Goal: Check status: Check status

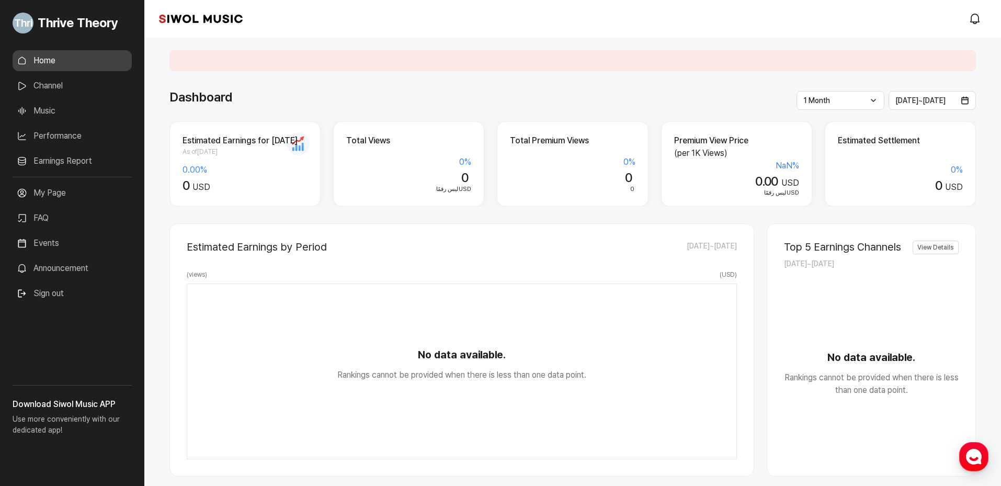
click at [80, 134] on link "Performance" at bounding box center [72, 136] width 119 height 21
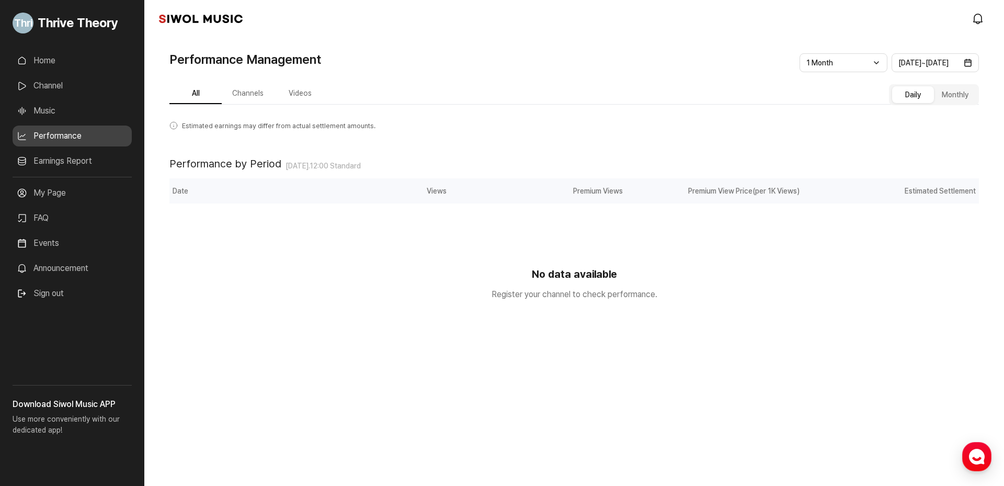
click at [66, 86] on link "Channel" at bounding box center [72, 85] width 119 height 21
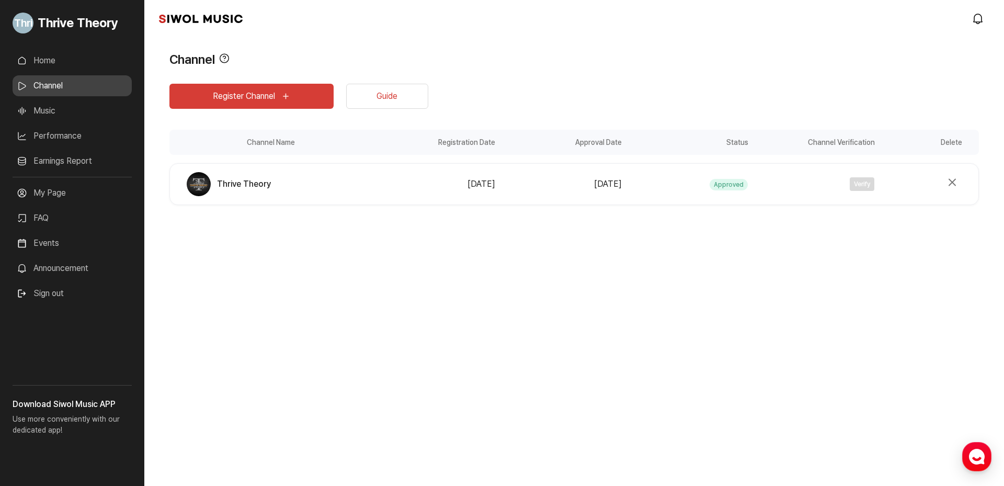
click at [46, 192] on link "My Page" at bounding box center [72, 193] width 119 height 21
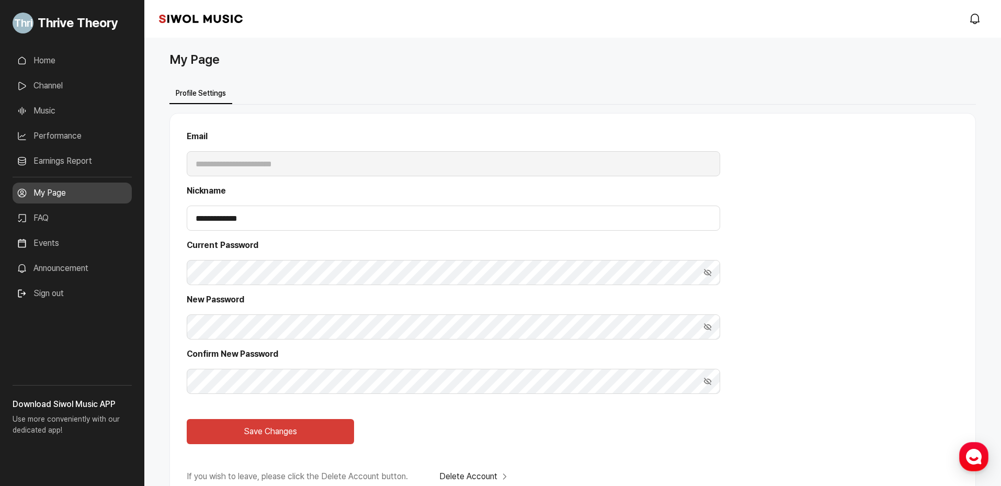
click at [53, 63] on link "Home" at bounding box center [72, 60] width 119 height 21
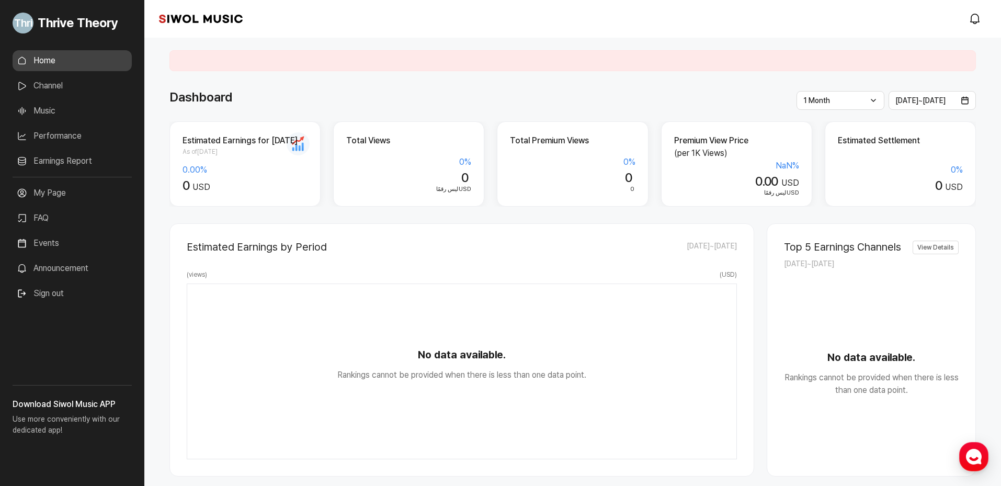
click at [53, 83] on link "Channel" at bounding box center [72, 85] width 119 height 21
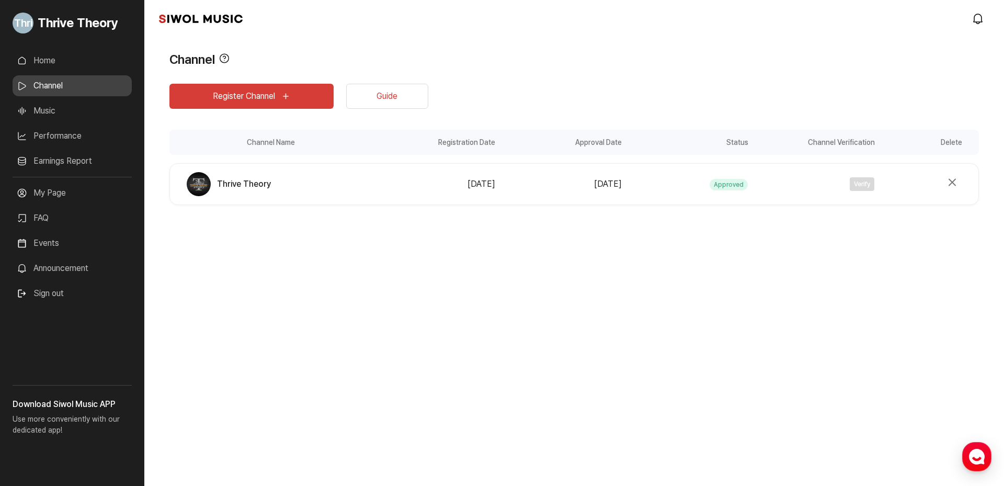
click at [68, 158] on link "Earnings Report" at bounding box center [72, 161] width 119 height 21
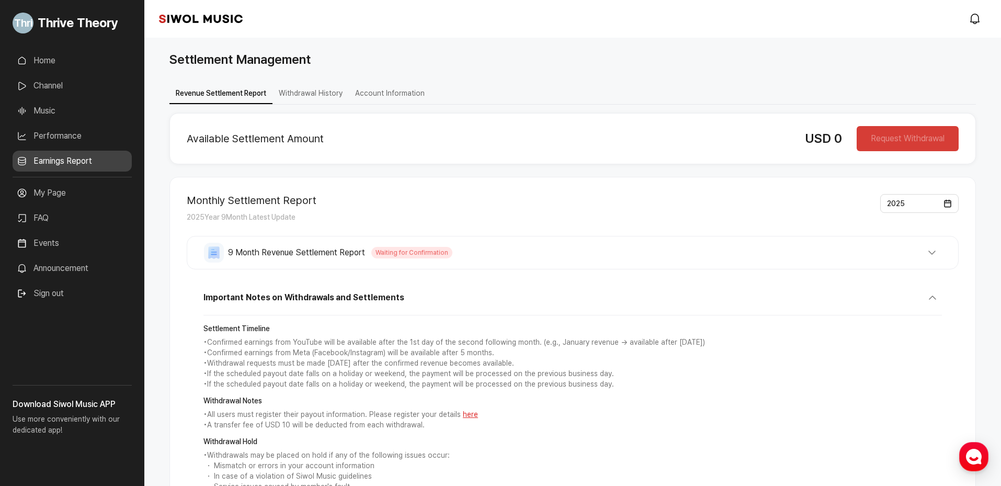
click at [399, 255] on span "Waiting for Confirmation" at bounding box center [411, 253] width 81 height 12
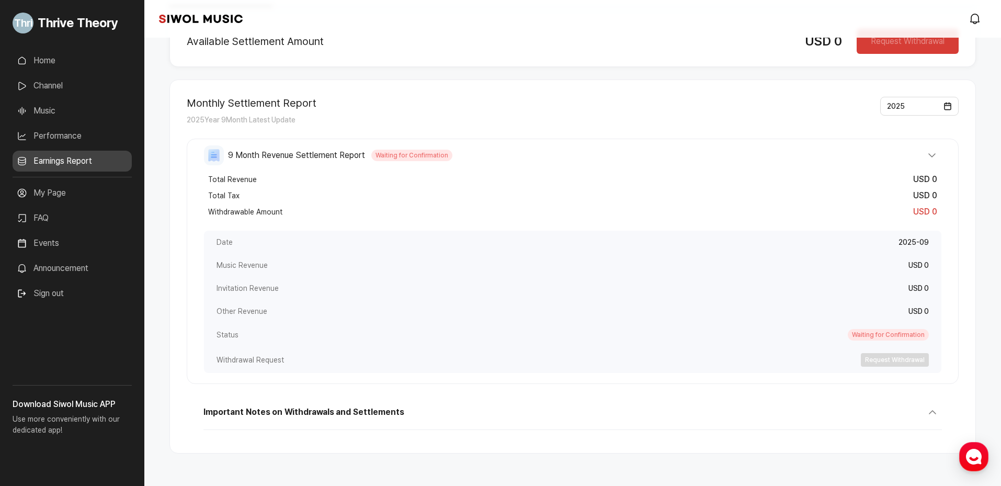
scroll to position [105, 0]
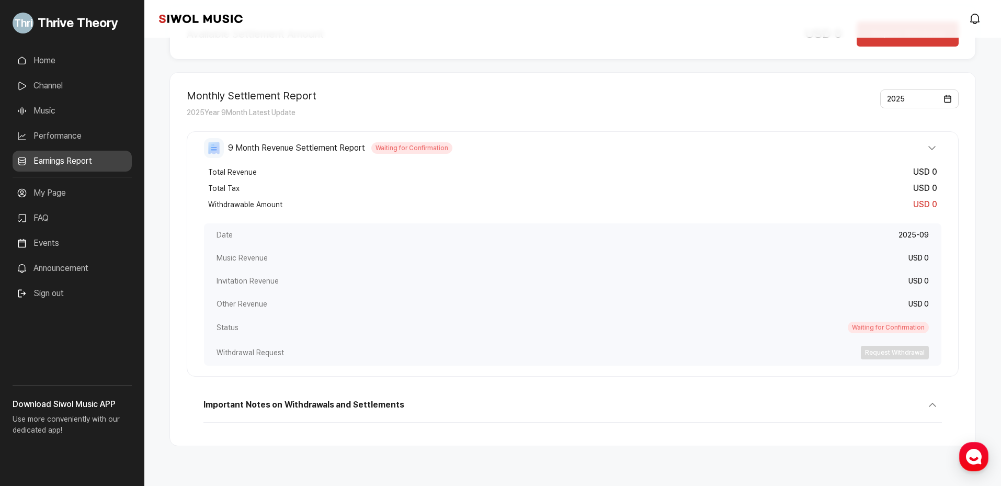
click at [325, 267] on div "Music Revenue USD 0" at bounding box center [572, 257] width 737 height 23
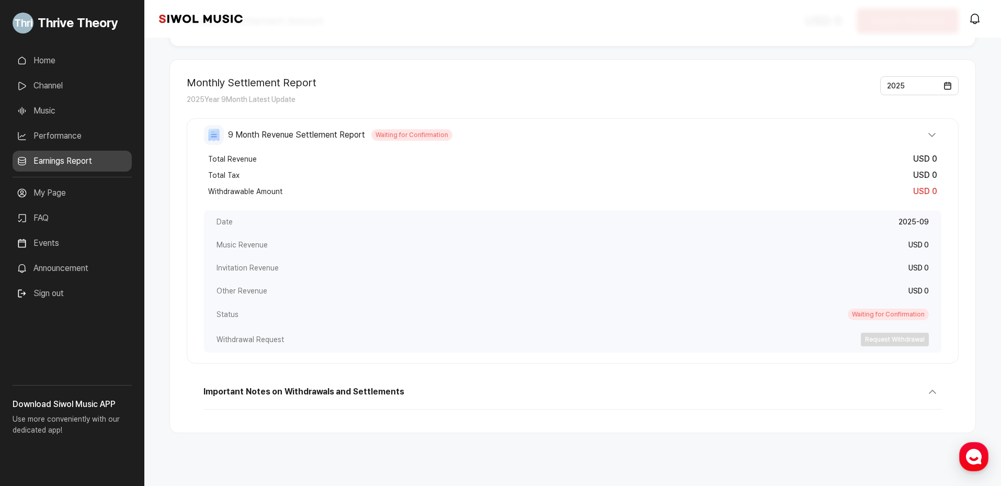
scroll to position [118, 0]
click at [410, 138] on span "Waiting for Confirmation" at bounding box center [411, 135] width 81 height 12
